Goal: Information Seeking & Learning: Find specific fact

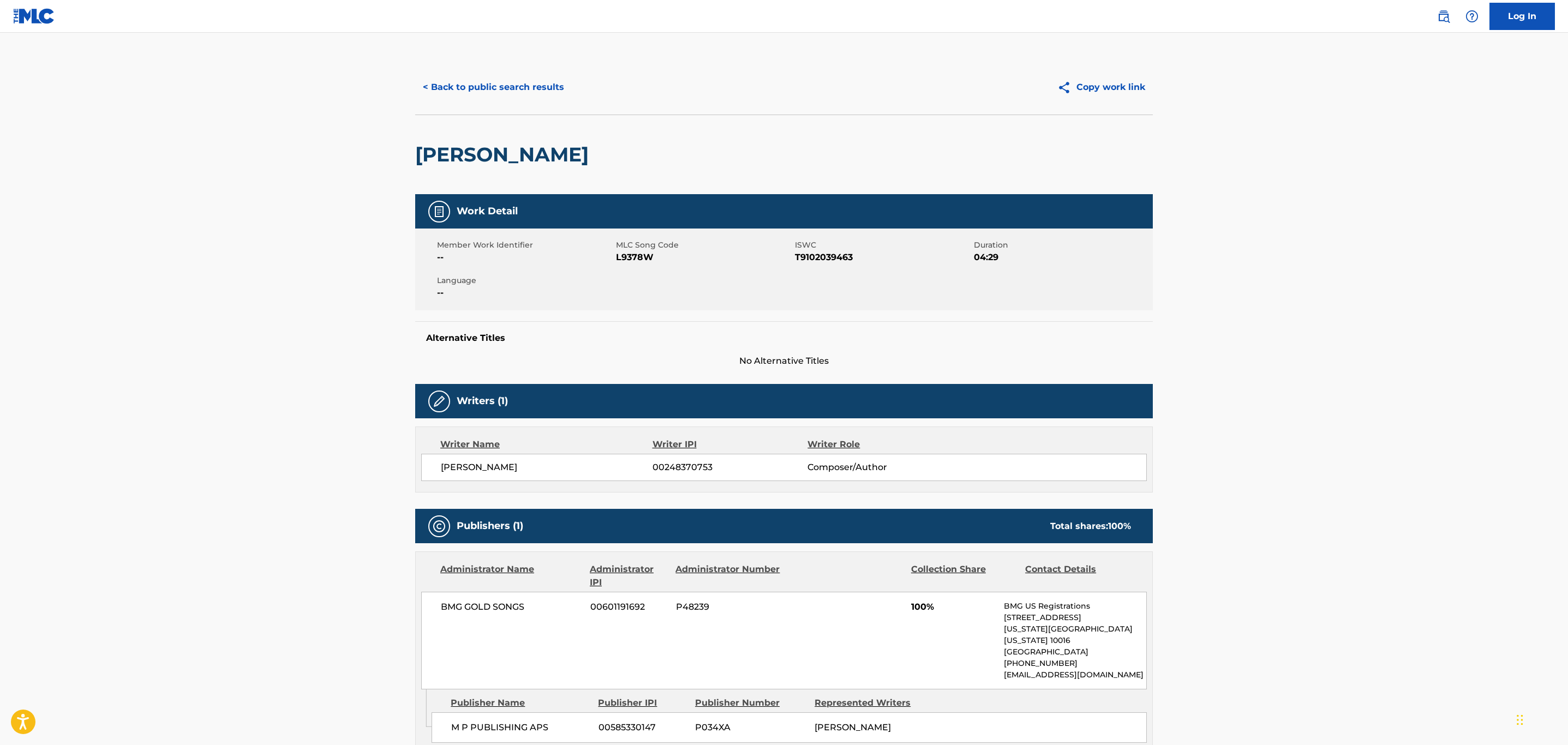
click at [501, 82] on button "< Back to public search results" at bounding box center [493, 87] width 156 height 27
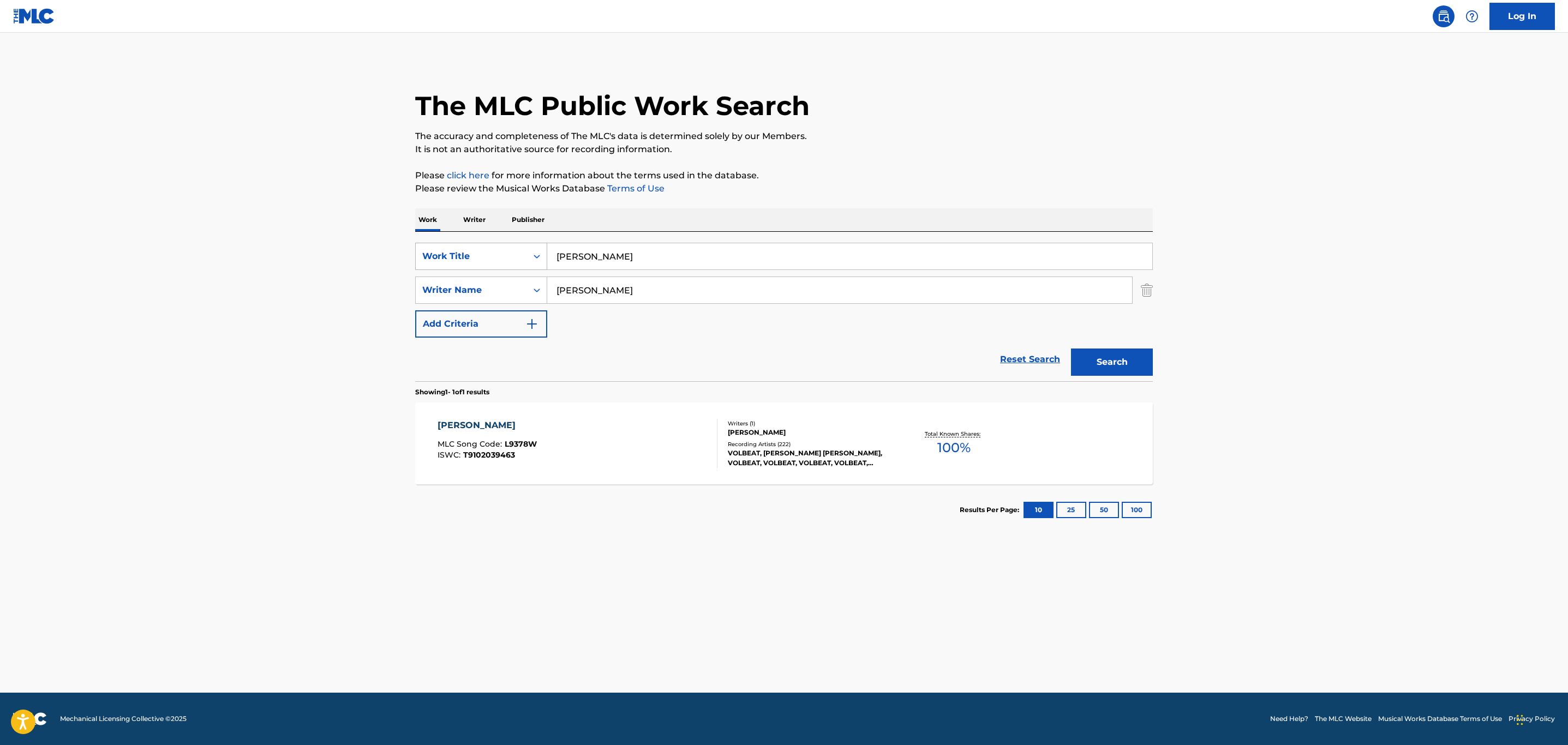
drag, startPoint x: 751, startPoint y: 253, endPoint x: 473, endPoint y: 245, distance: 278.1
click at [473, 245] on div "SearchWithCriteria1bff9a09-bc51-4a1f-a1d6-171f9d7347a5 Work Title [PERSON_NAME]" at bounding box center [783, 257] width 737 height 27
paste input "LONESOME RIDER"
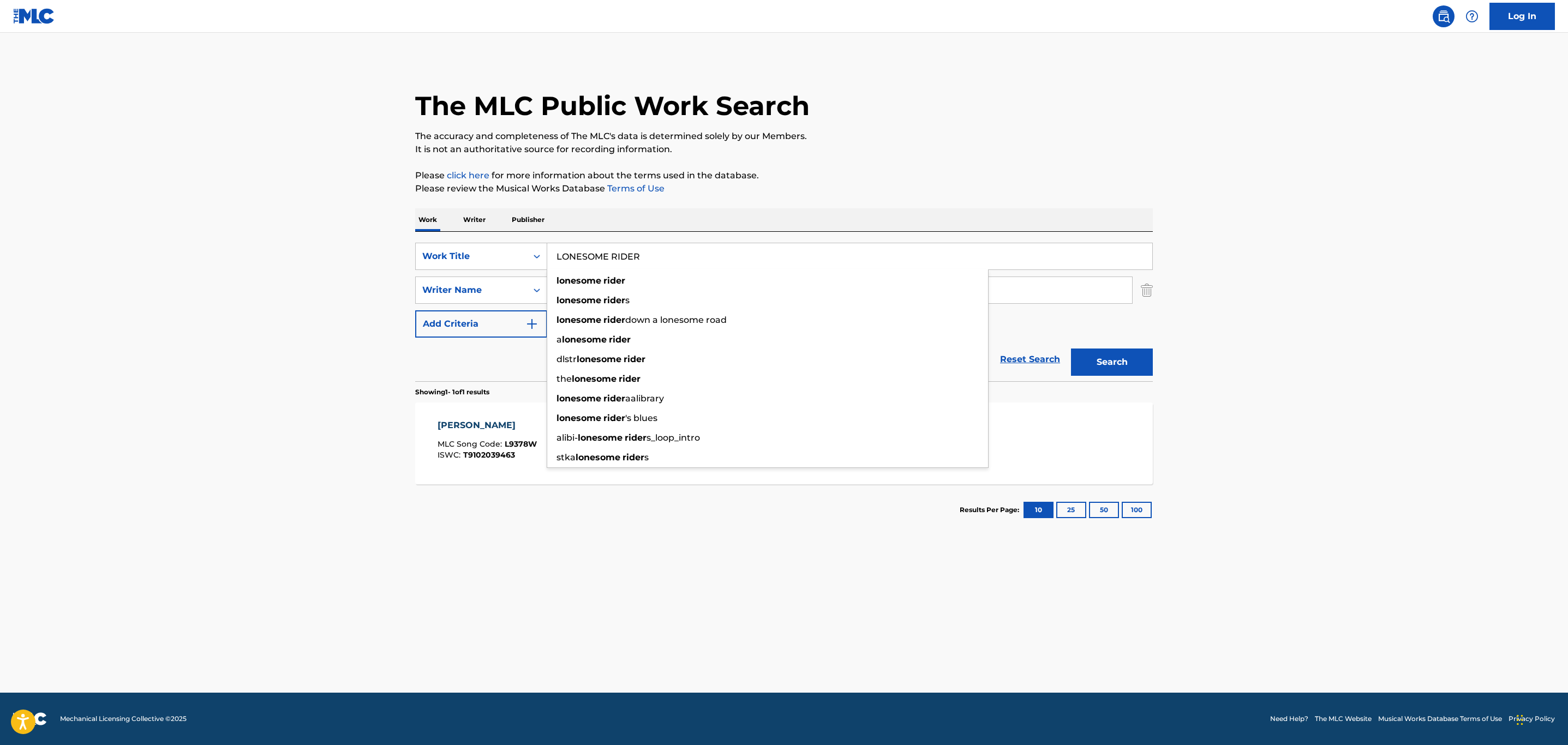
type input "LONESOME RIDER"
click at [1107, 318] on div "SearchWithCriteria1bff9a09-bc51-4a1f-a1d6-171f9d7347a5 Work Title LONESOME RIDE…" at bounding box center [783, 290] width 737 height 95
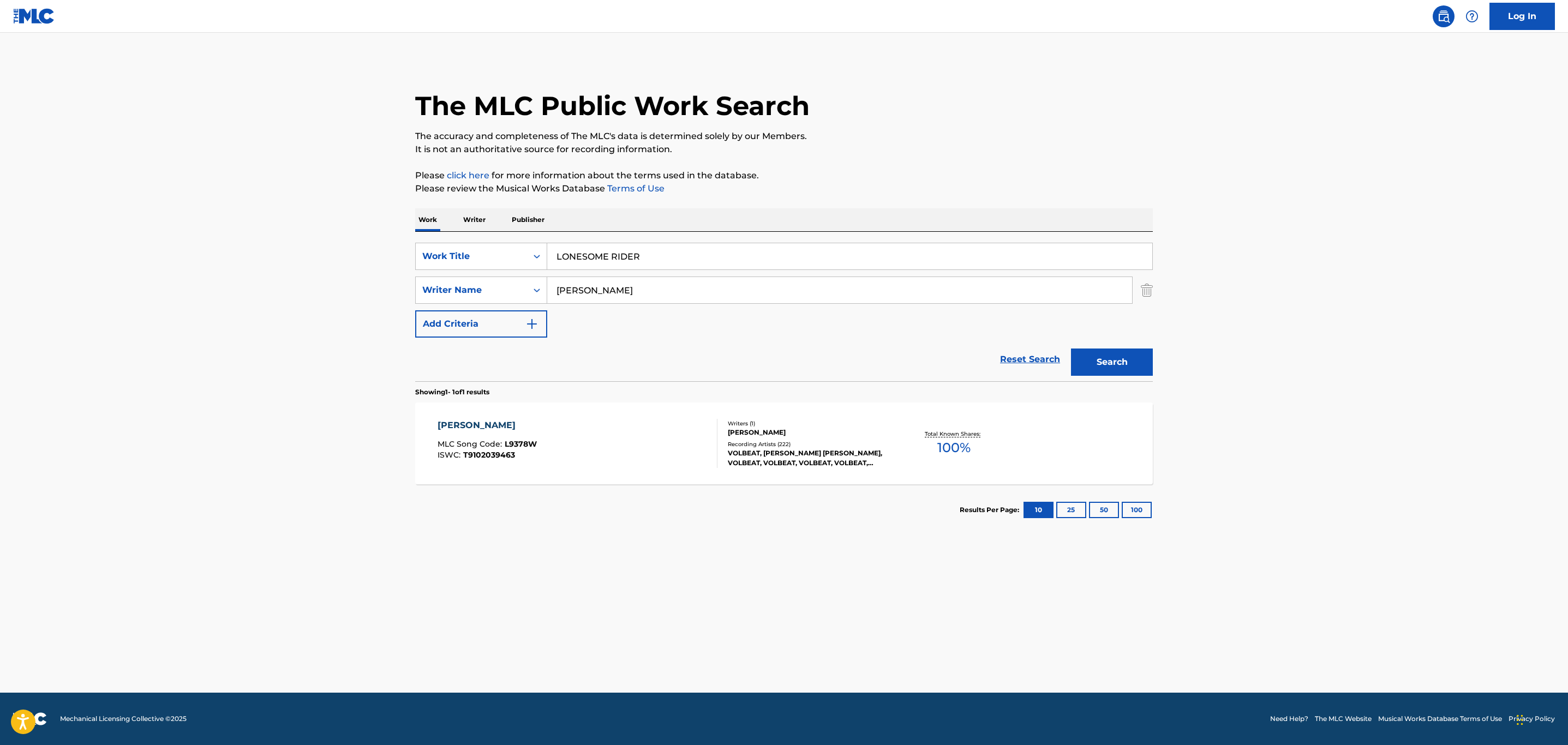
click at [1113, 350] on button "Search" at bounding box center [1112, 362] width 82 height 27
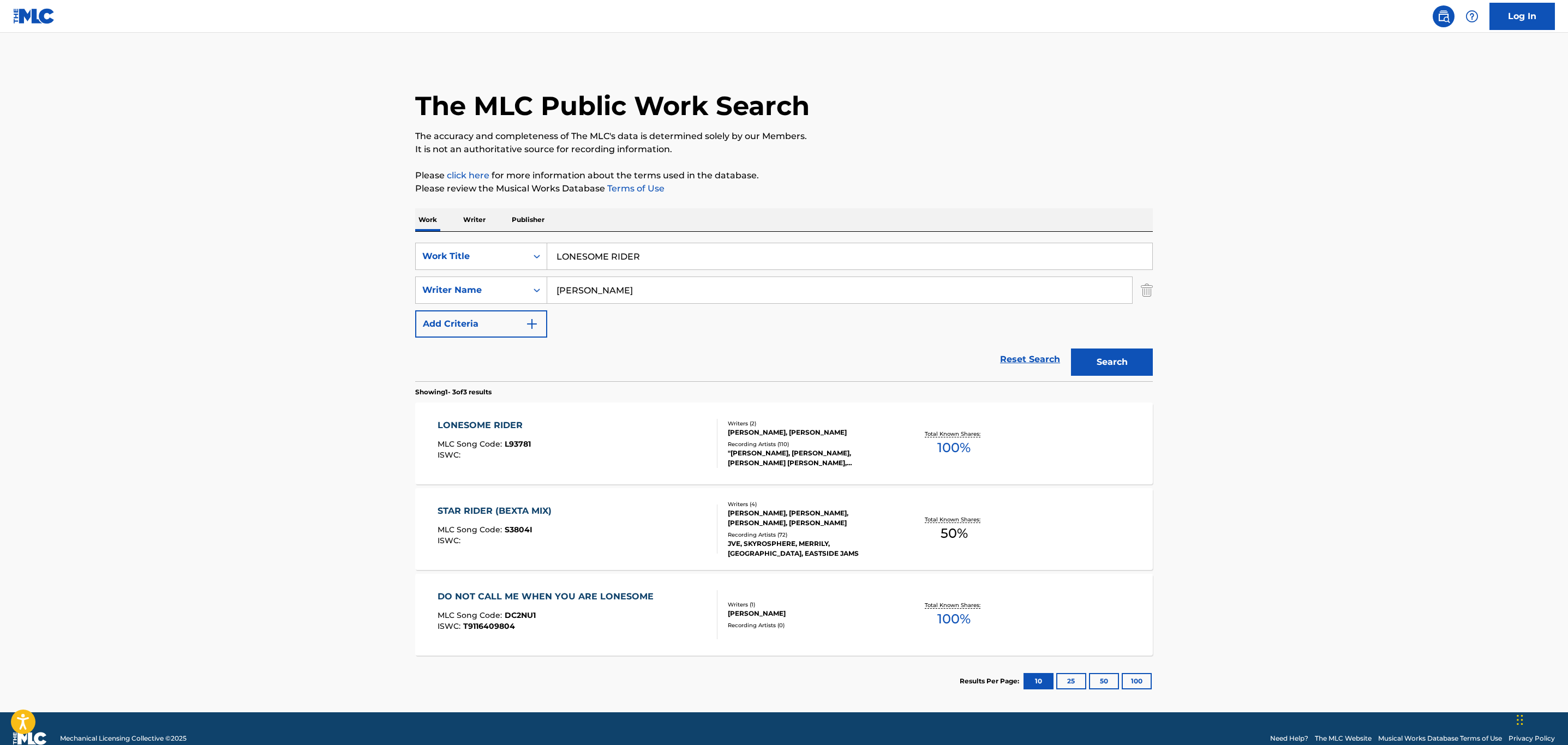
click at [661, 433] on div "LONESOME RIDER MLC Song Code : L93781 ISWC :" at bounding box center [577, 443] width 280 height 49
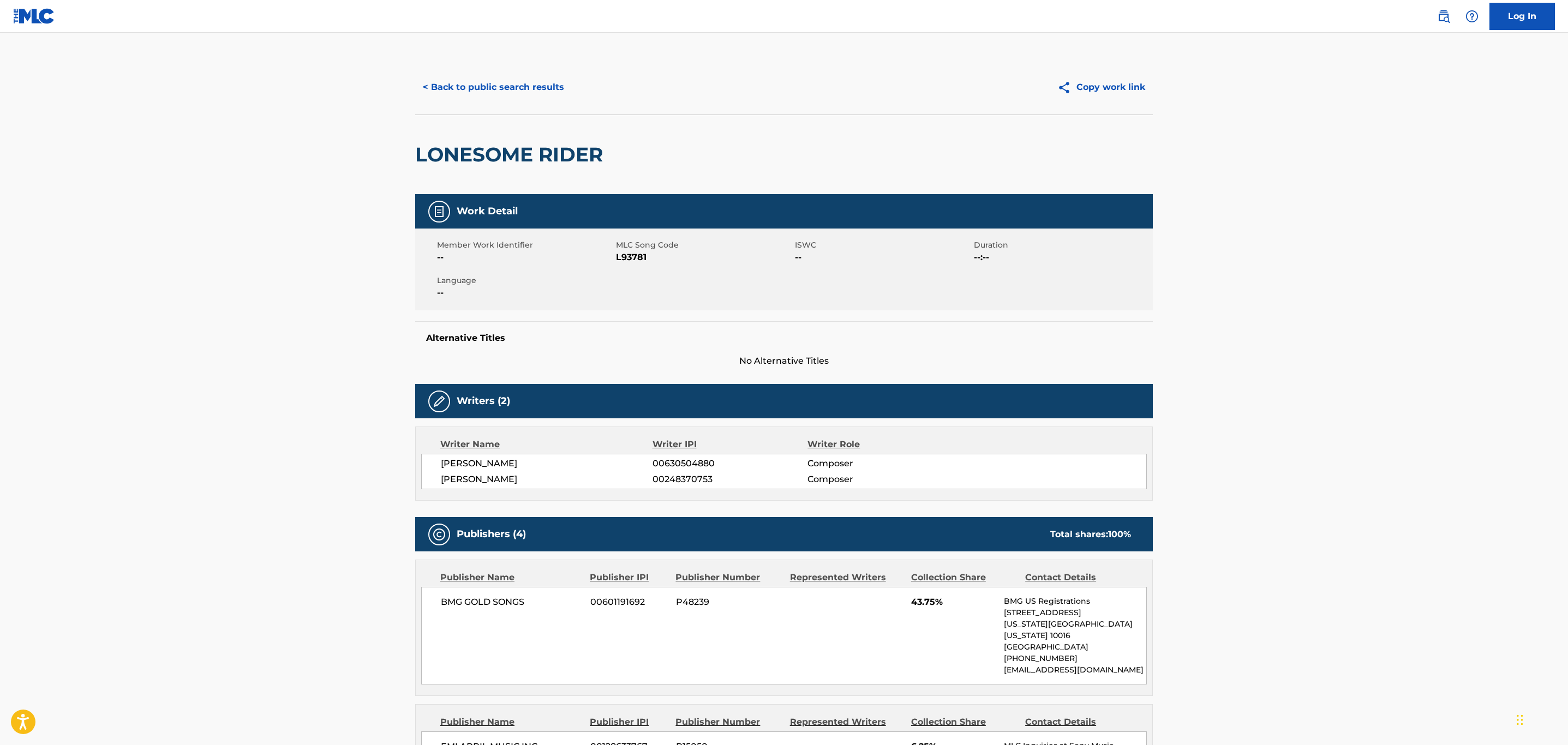
click at [473, 85] on button "< Back to public search results" at bounding box center [493, 87] width 156 height 27
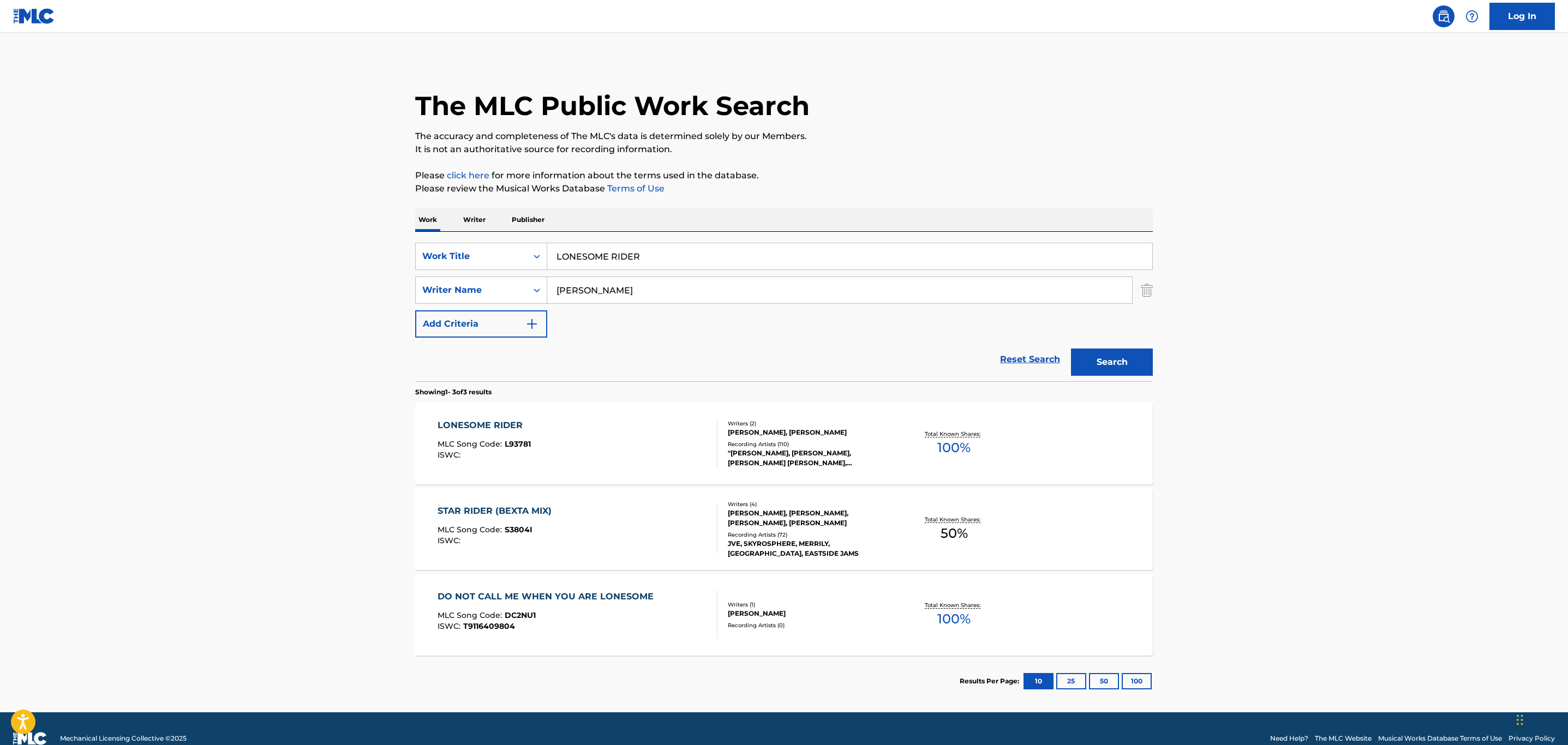
click at [637, 448] on div "LONESOME RIDER MLC Song Code : L93781 ISWC :" at bounding box center [577, 443] width 280 height 49
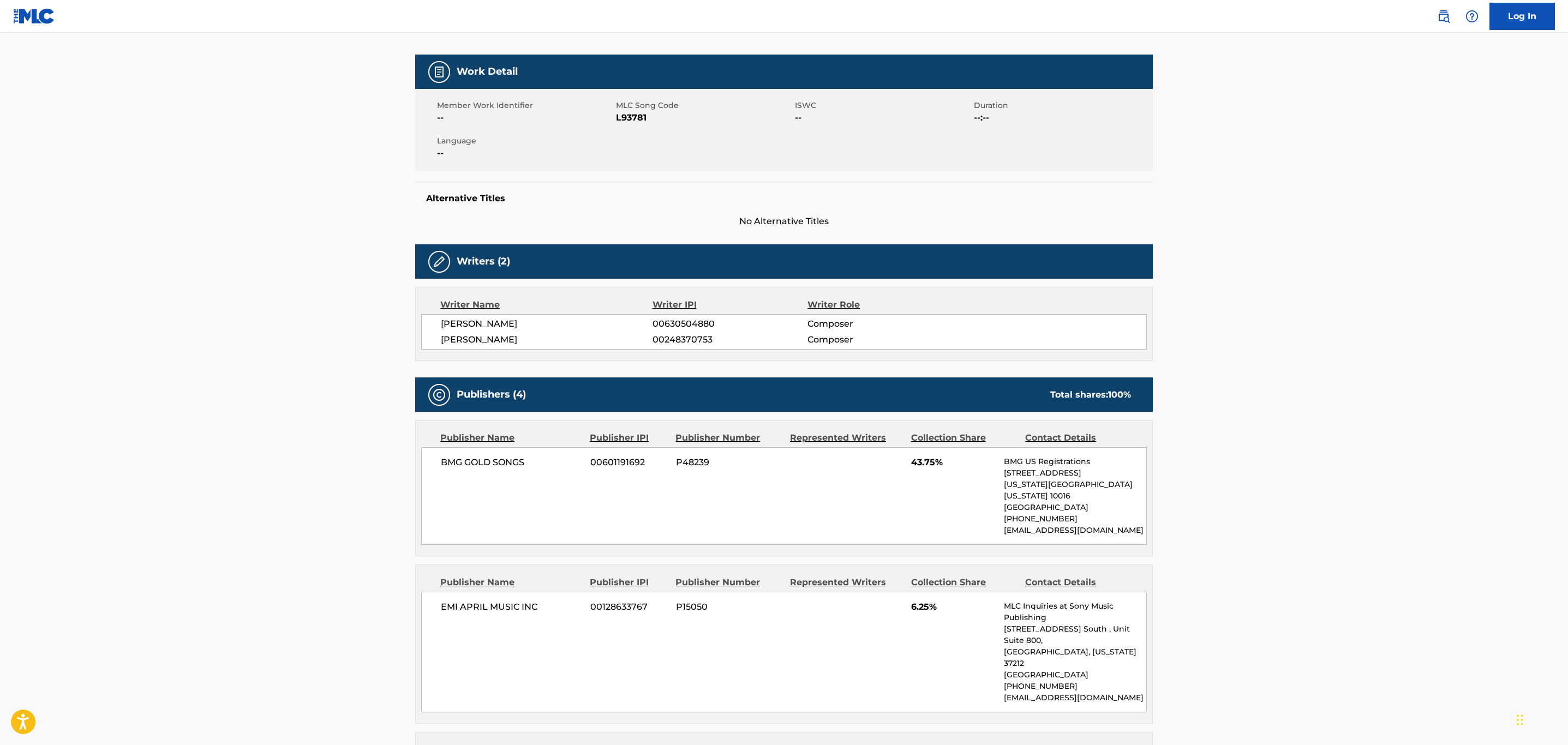
scroll to position [164, 0]
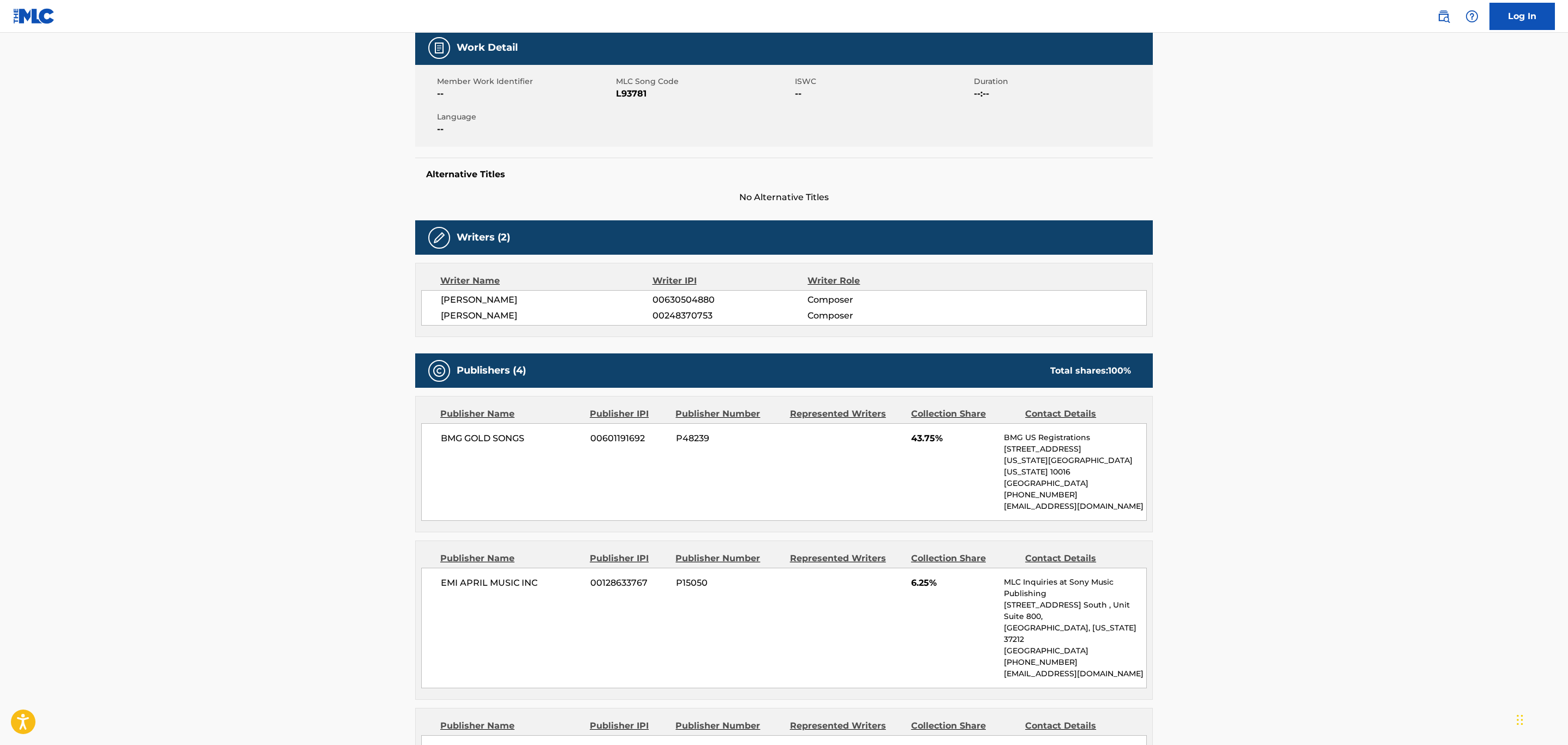
click at [372, 468] on main "< Back to public search results Copy work link LONESOME RIDER Work Detail Membe…" at bounding box center [784, 678] width 1568 height 1618
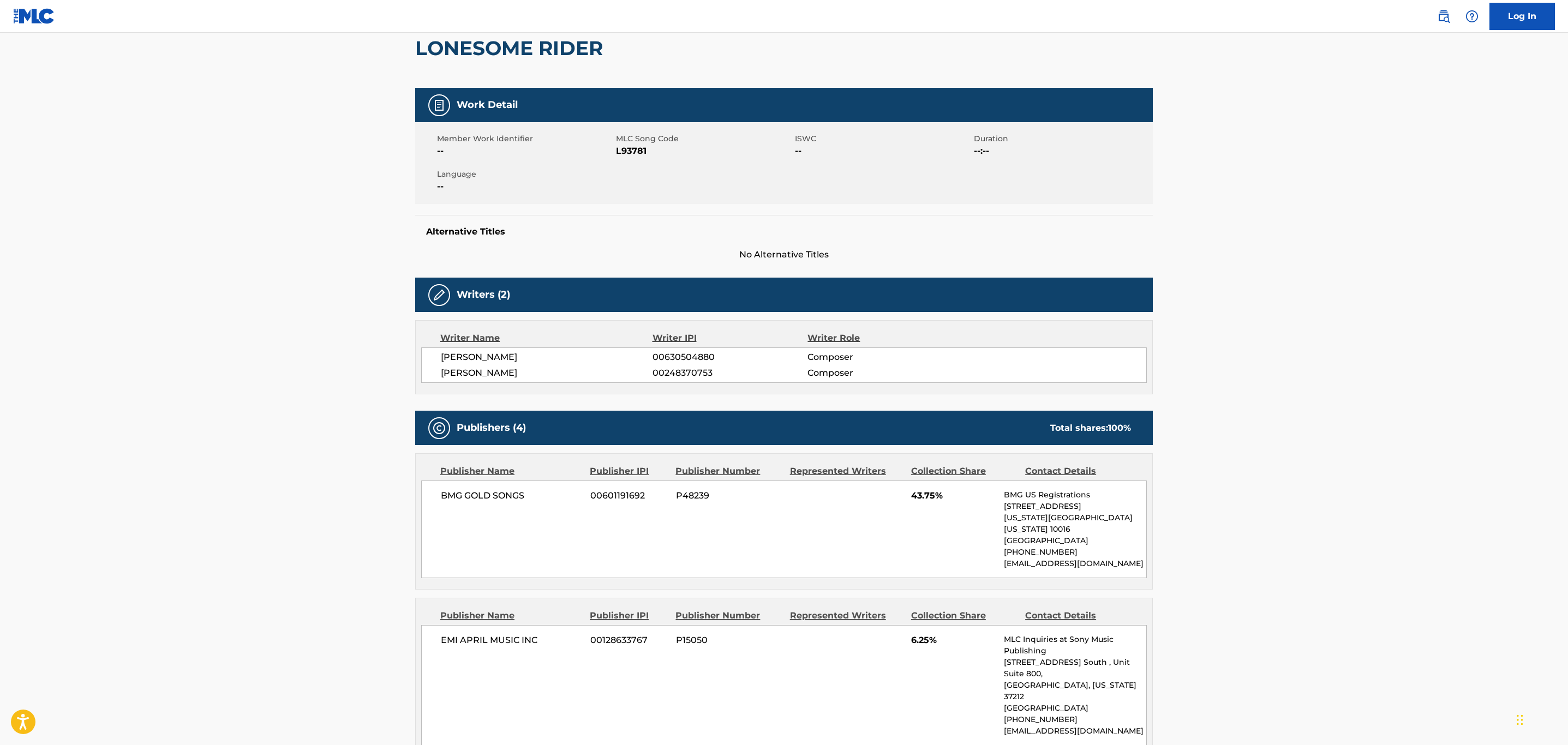
scroll to position [82, 0]
